Goal: Check status: Check status

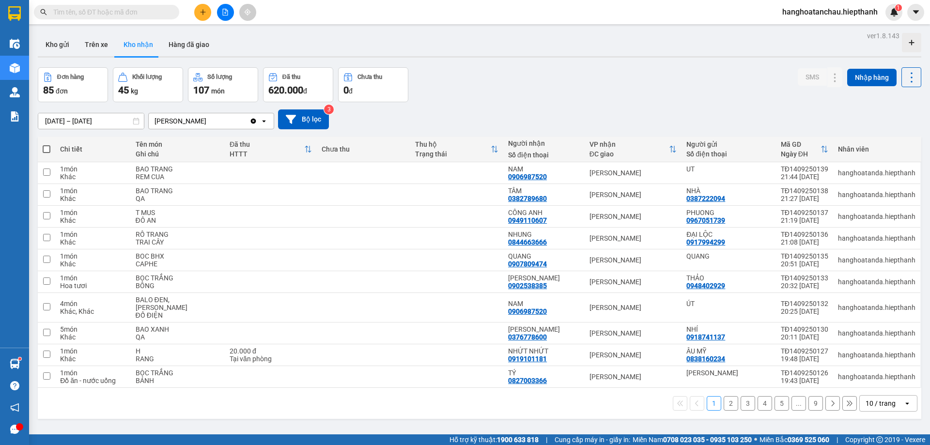
click at [155, 13] on input "text" at bounding box center [110, 12] width 114 height 11
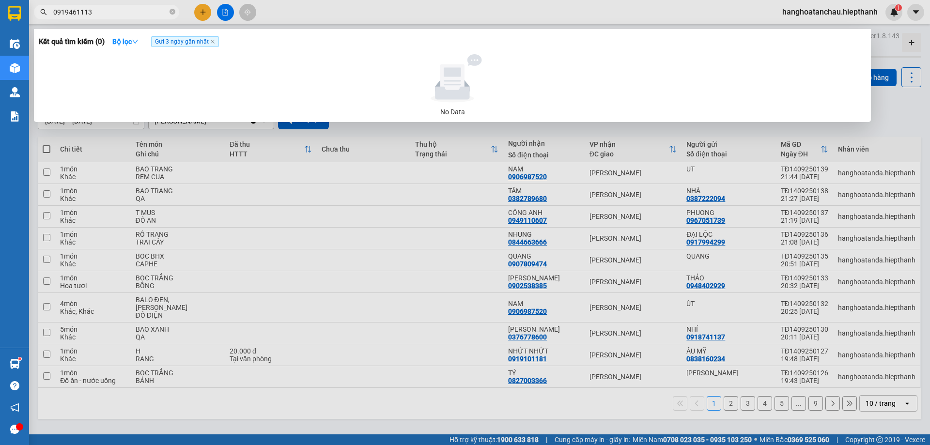
type input "0919461113"
click at [197, 42] on span "Gửi 3 ngày gần nhất" at bounding box center [185, 41] width 68 height 11
click at [139, 38] on icon "down" at bounding box center [135, 41] width 7 height 7
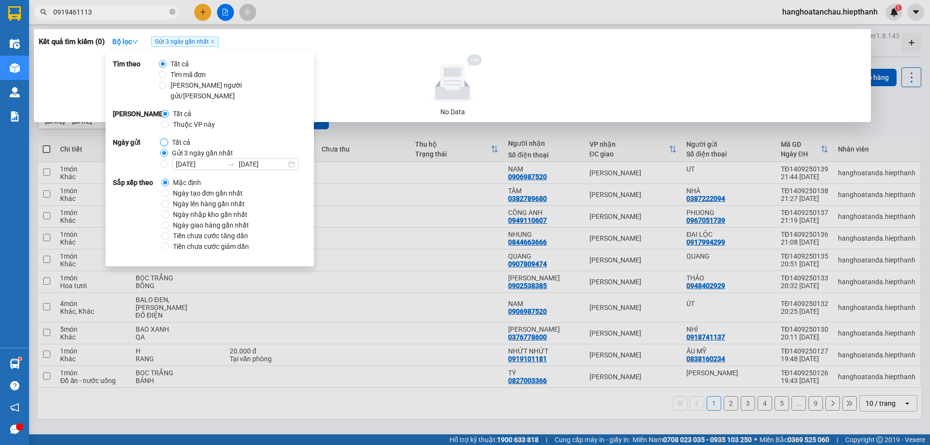
click at [166, 139] on input "Tất cả" at bounding box center [164, 143] width 8 height 8
radio input "true"
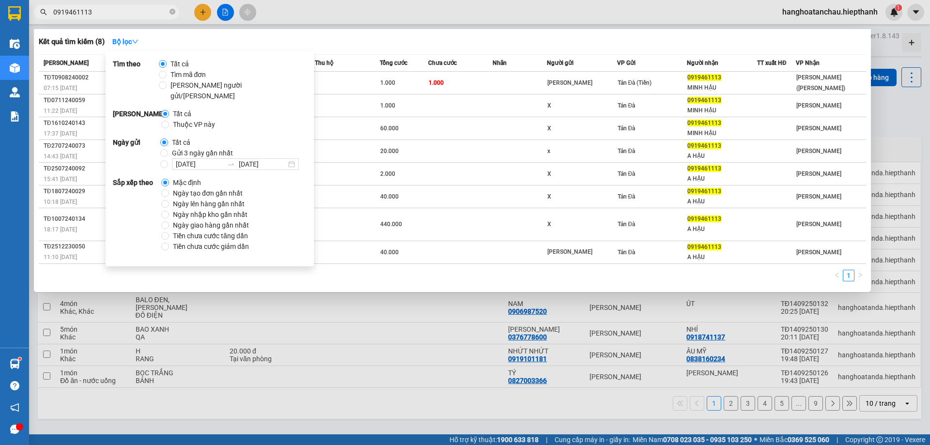
click at [340, 38] on div "Kết quả [PERSON_NAME] ( 8 ) Bộ lọc" at bounding box center [452, 42] width 827 height 16
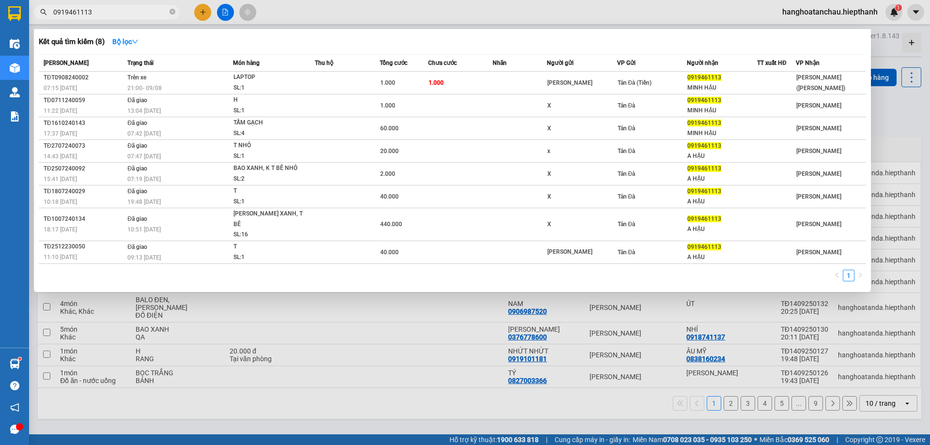
click at [405, 14] on div at bounding box center [465, 222] width 930 height 445
click at [149, 16] on input "0919461113" at bounding box center [110, 12] width 114 height 11
click at [133, 41] on strong "Bộ lọc" at bounding box center [125, 42] width 26 height 8
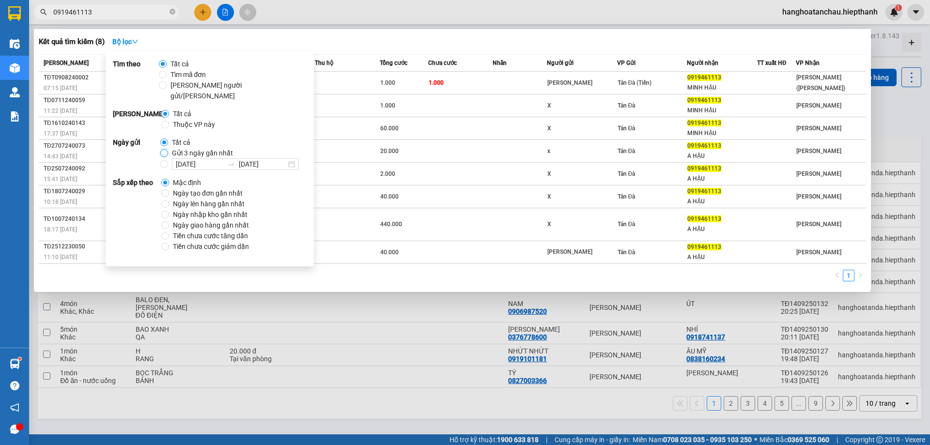
click at [162, 149] on input "Gửi 3 ngày gần nhất" at bounding box center [164, 153] width 8 height 8
radio input "true"
radio input "false"
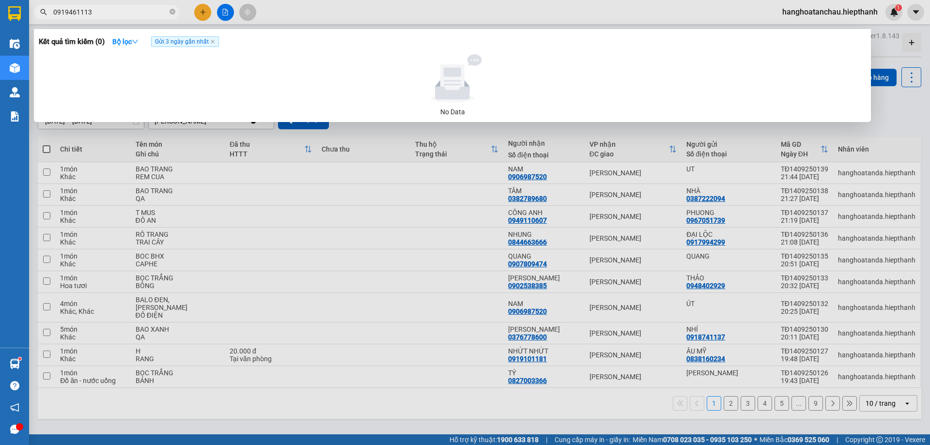
click at [292, 14] on div at bounding box center [465, 222] width 930 height 445
click at [172, 12] on icon "close-circle" at bounding box center [173, 12] width 6 height 6
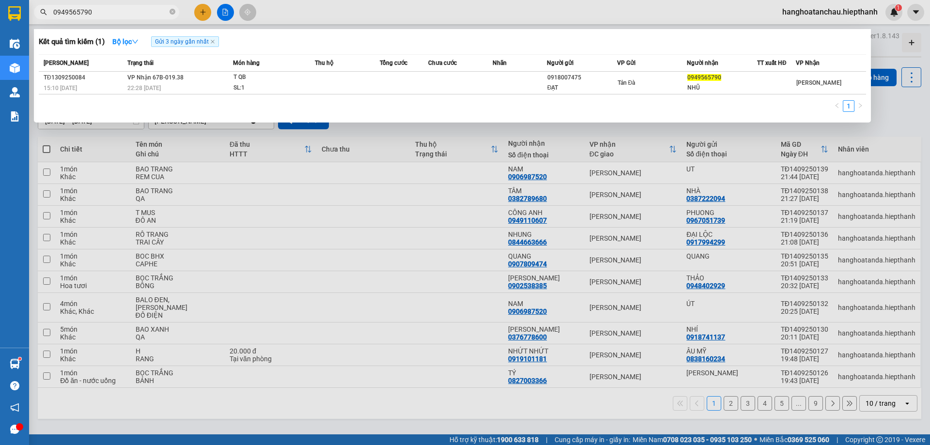
type input "0949565790"
click at [325, 16] on div at bounding box center [465, 222] width 930 height 445
